Goal: Check status: Check status

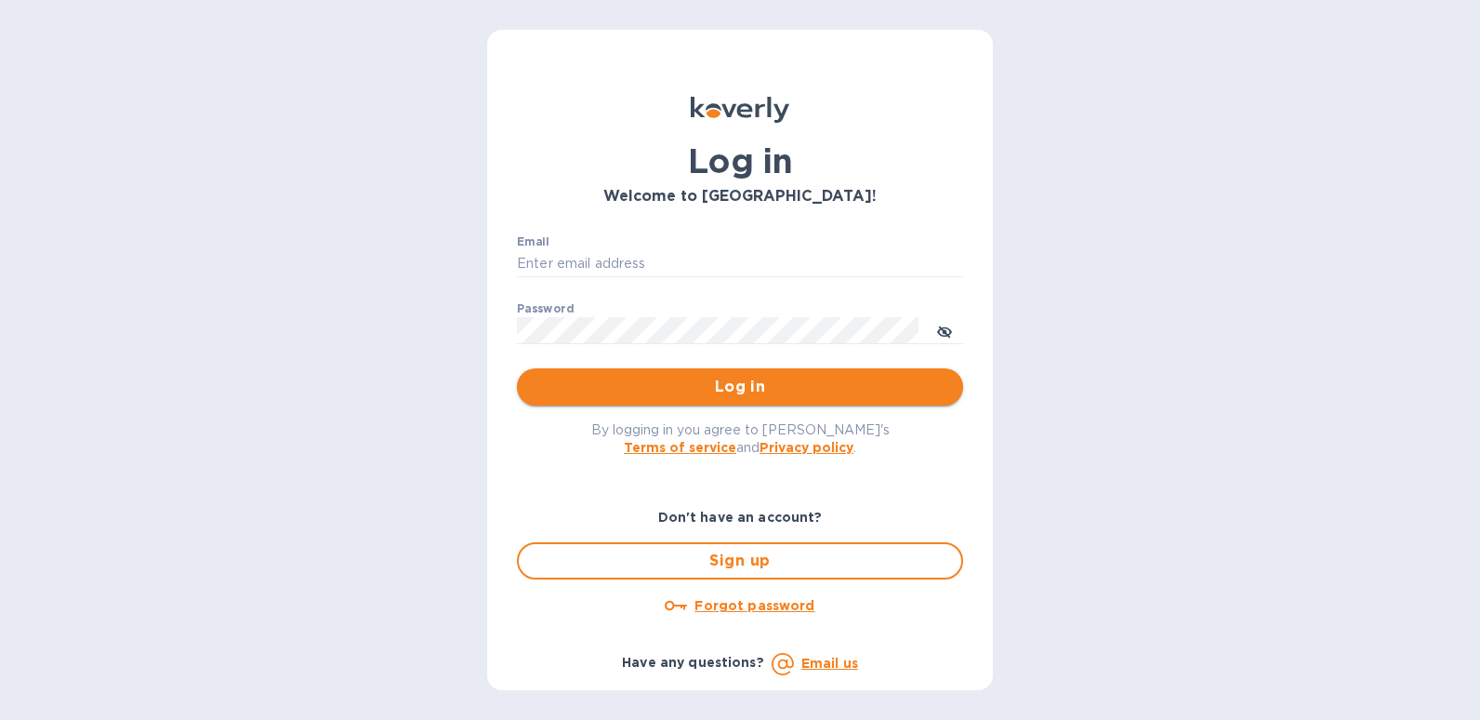
type input "[EMAIL_ADDRESS][DOMAIN_NAME]"
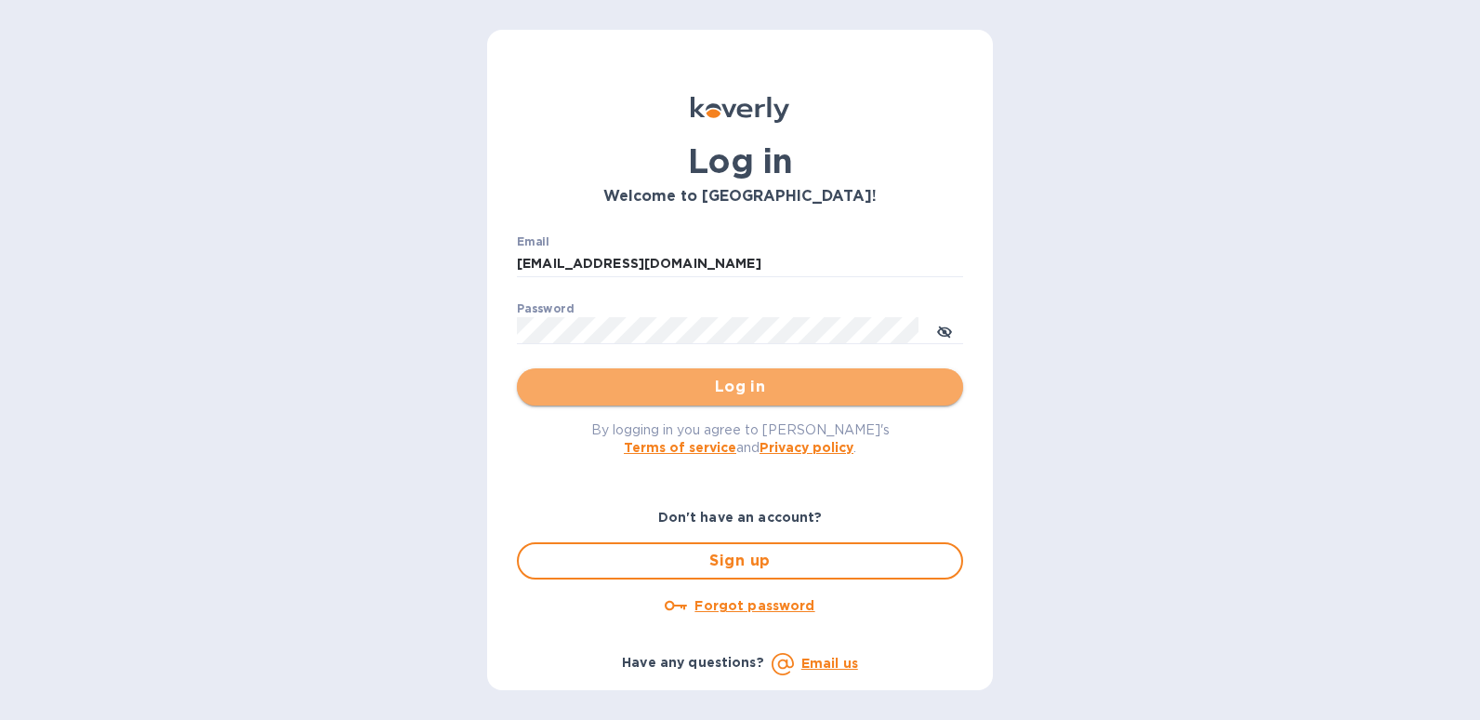
click at [724, 384] on span "Log in" at bounding box center [740, 387] width 416 height 22
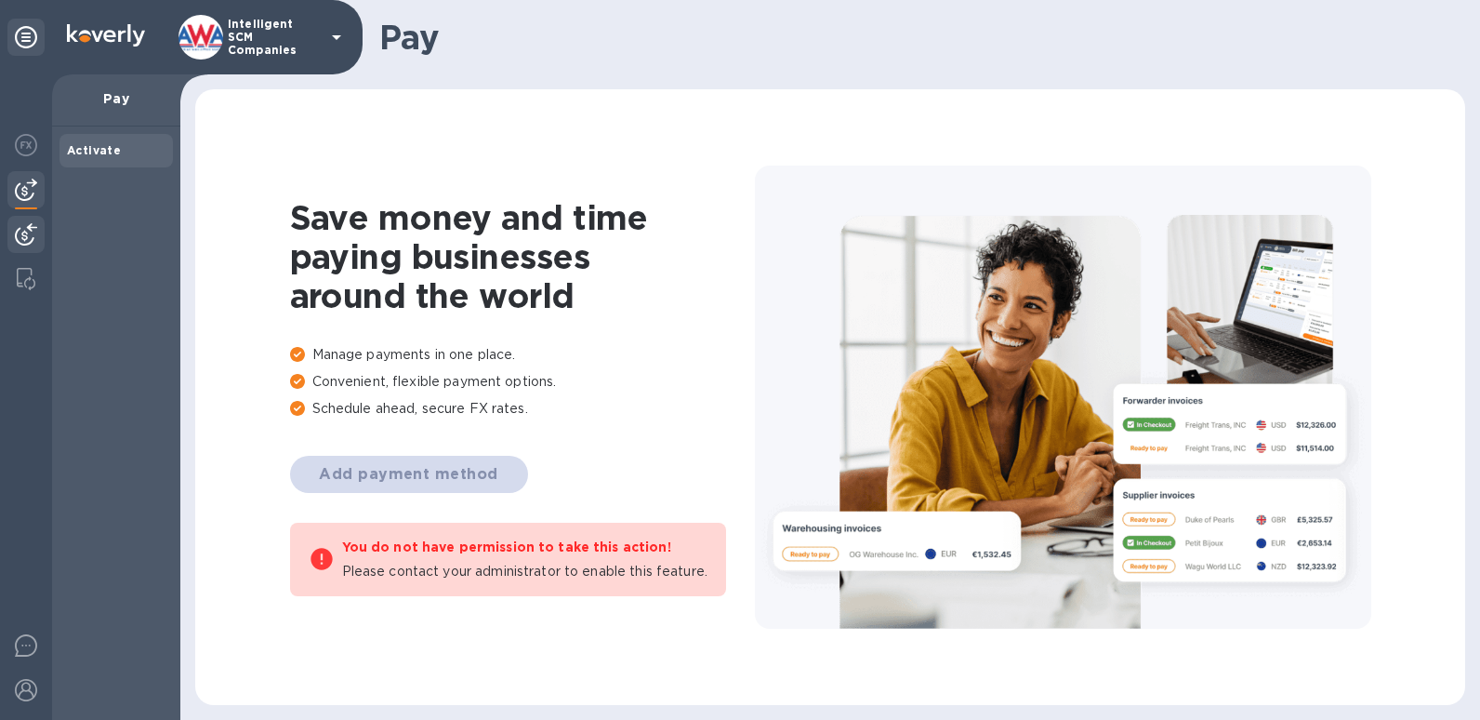
click at [20, 239] on img at bounding box center [26, 234] width 22 height 22
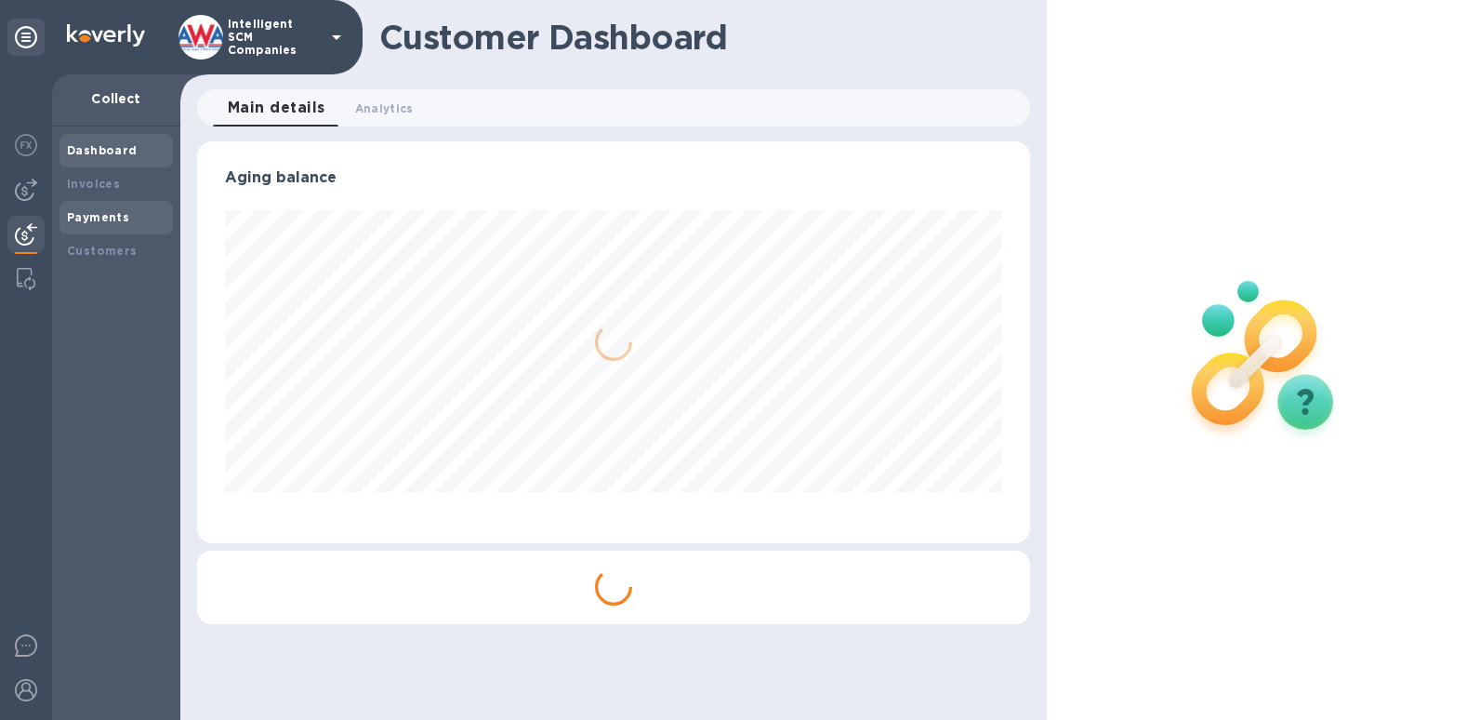
scroll to position [402, 833]
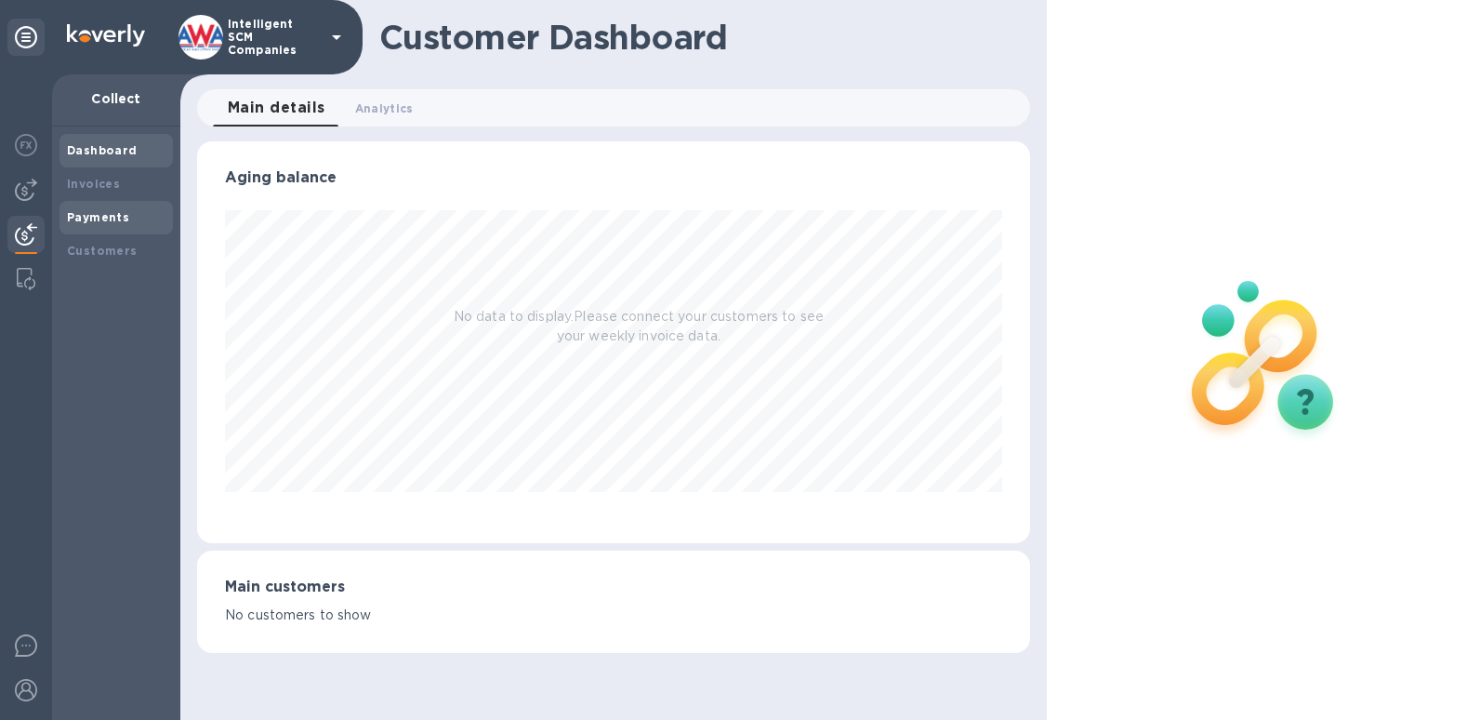
click at [112, 220] on b "Payments" at bounding box center [98, 217] width 62 height 14
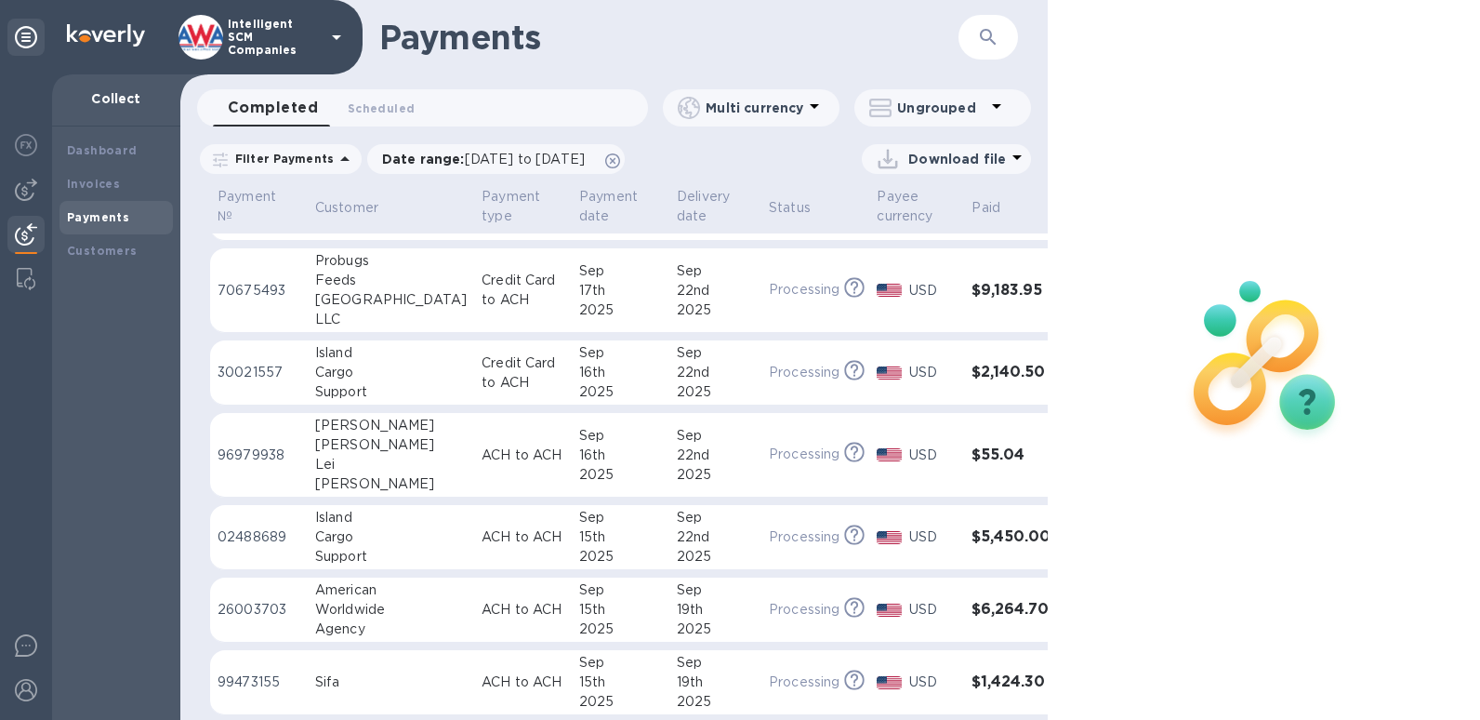
scroll to position [155, 0]
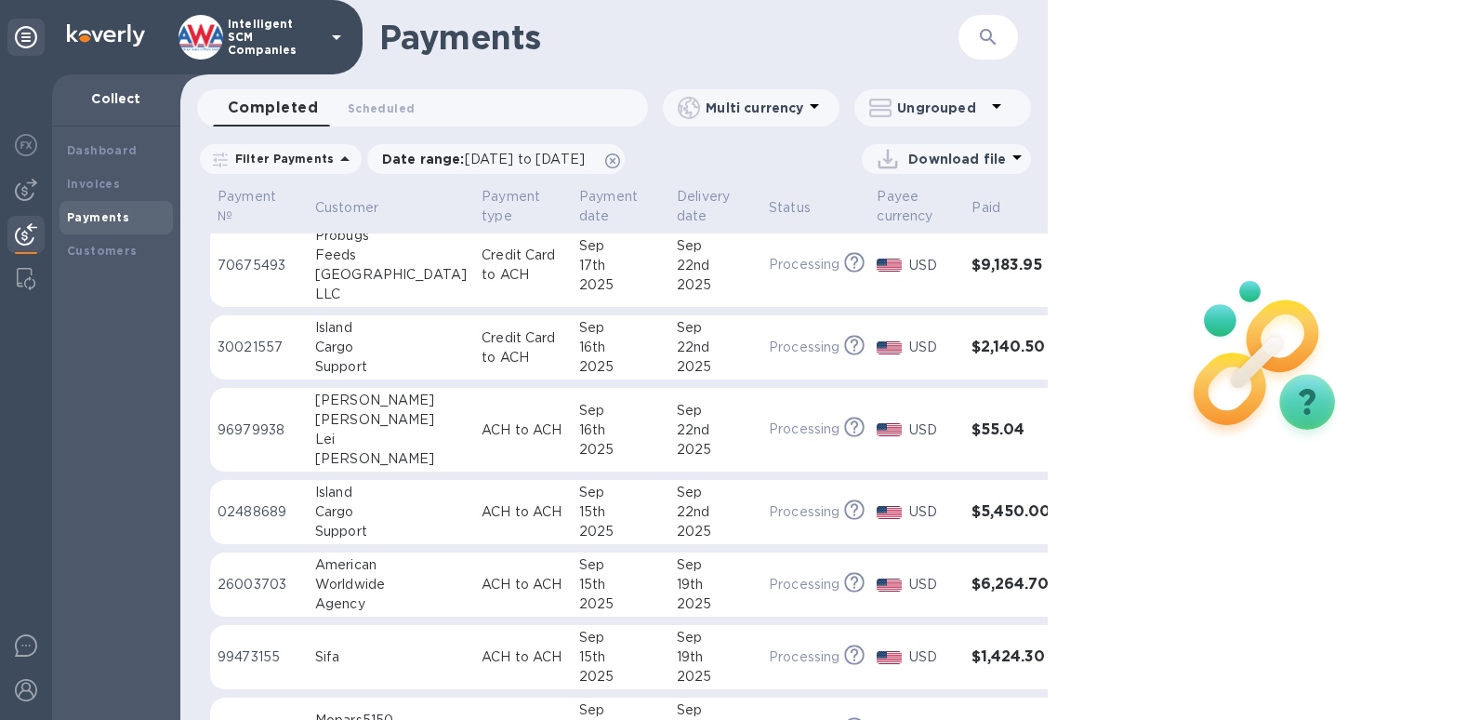
click at [971, 582] on h3 "$6,264.70" at bounding box center [1011, 584] width 81 height 18
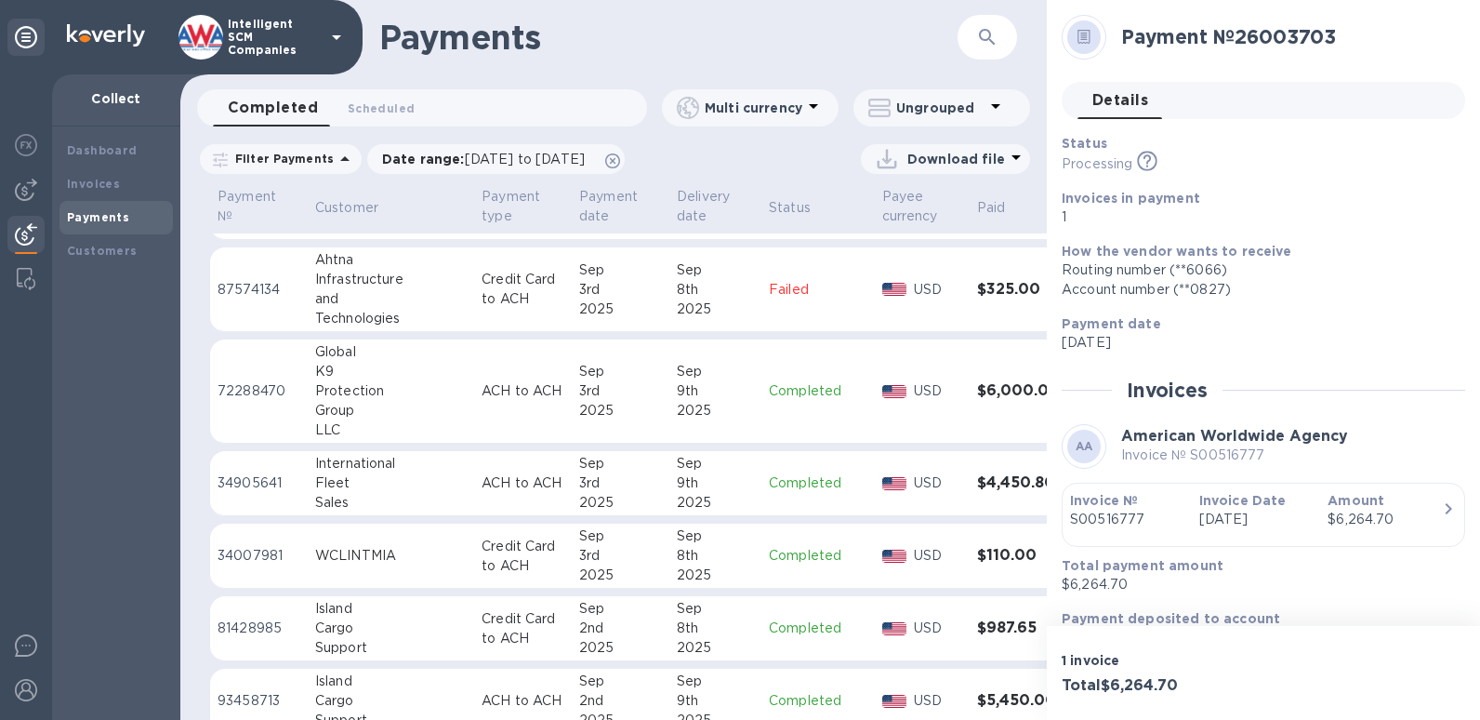
scroll to position [2619, 0]
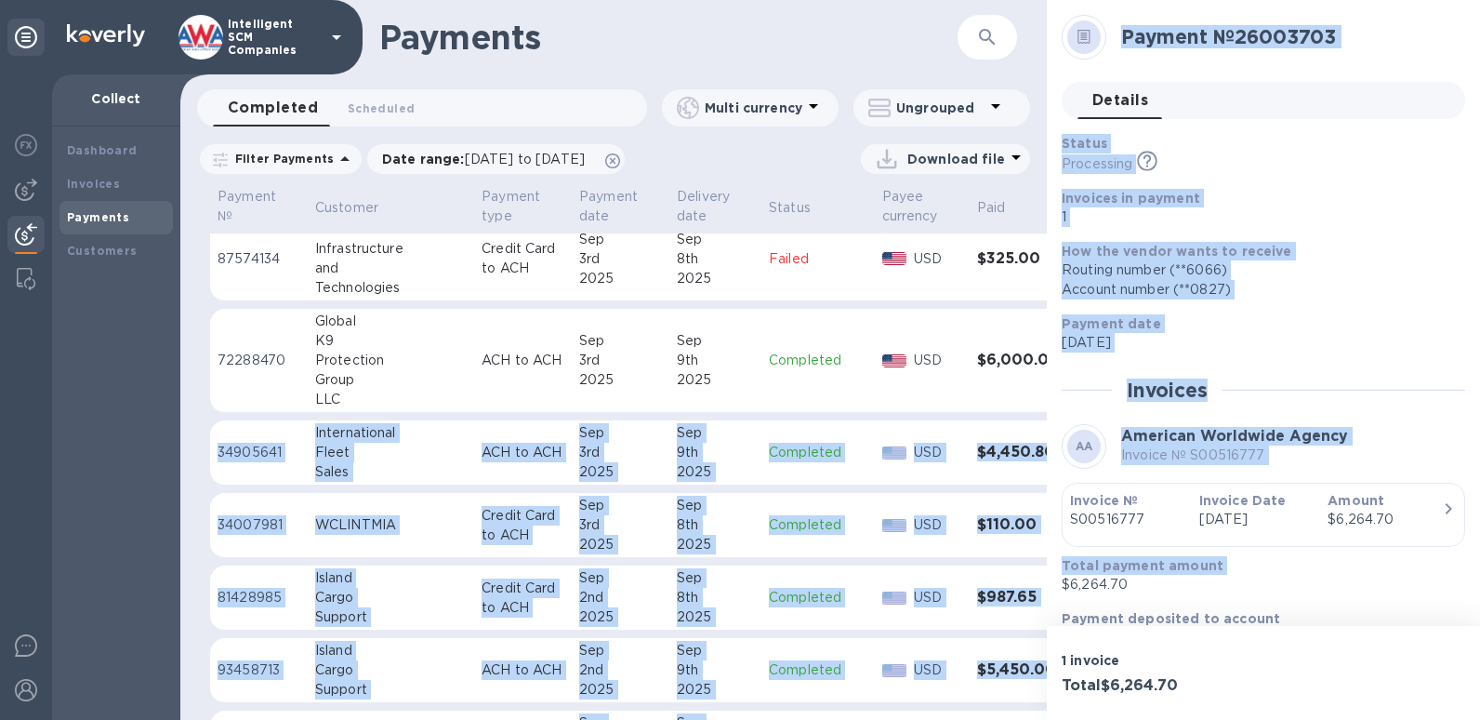
drag, startPoint x: 1047, startPoint y: 578, endPoint x: 1020, endPoint y: 377, distance: 203.5
click at [1020, 377] on div "Payments ​ Completed 0 Scheduled 0 Multi currency Ungrouped Filter Payments Dat…" at bounding box center [830, 360] width 1300 height 720
